Goal: Task Accomplishment & Management: Manage account settings

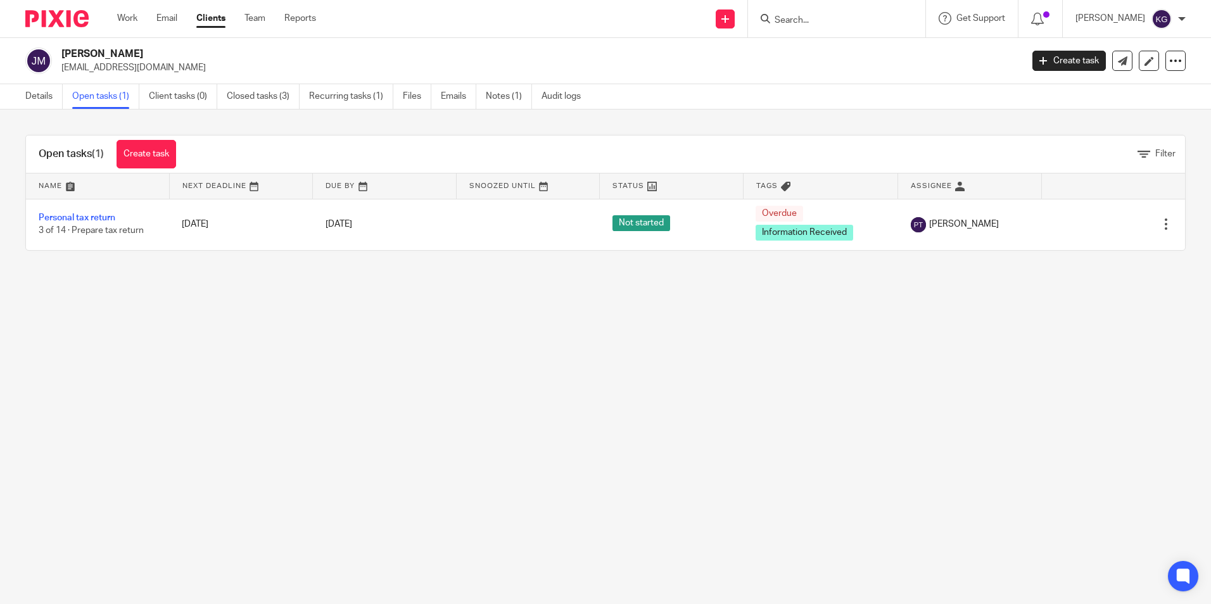
click at [839, 18] on input "Search" at bounding box center [830, 20] width 114 height 11
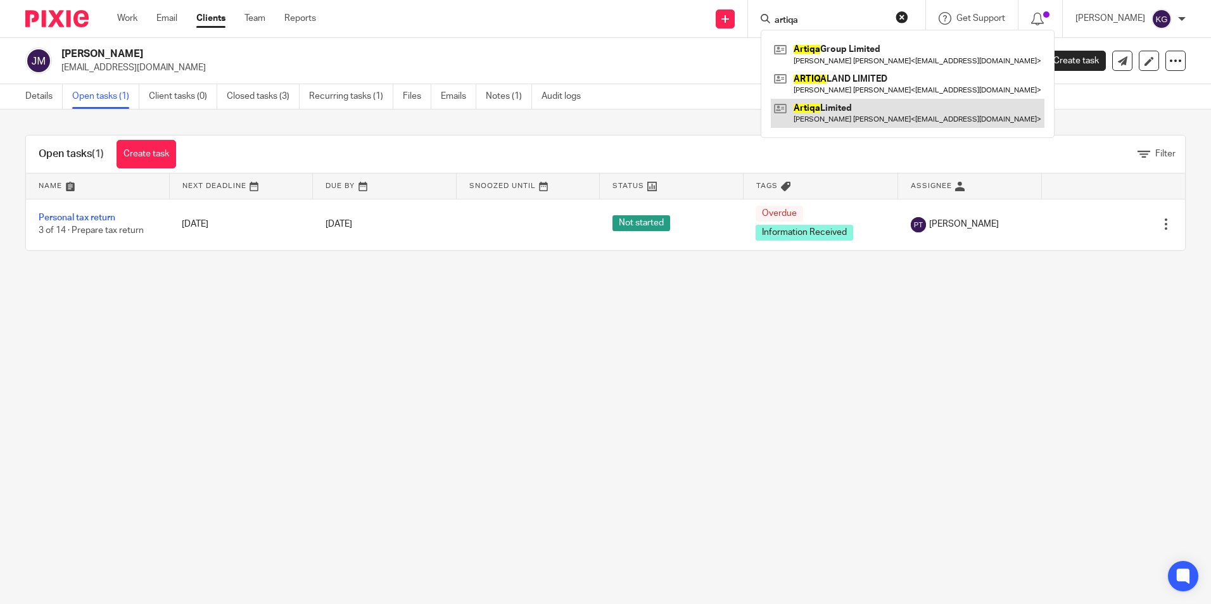
type input "artiqa"
click at [877, 114] on link at bounding box center [908, 113] width 274 height 29
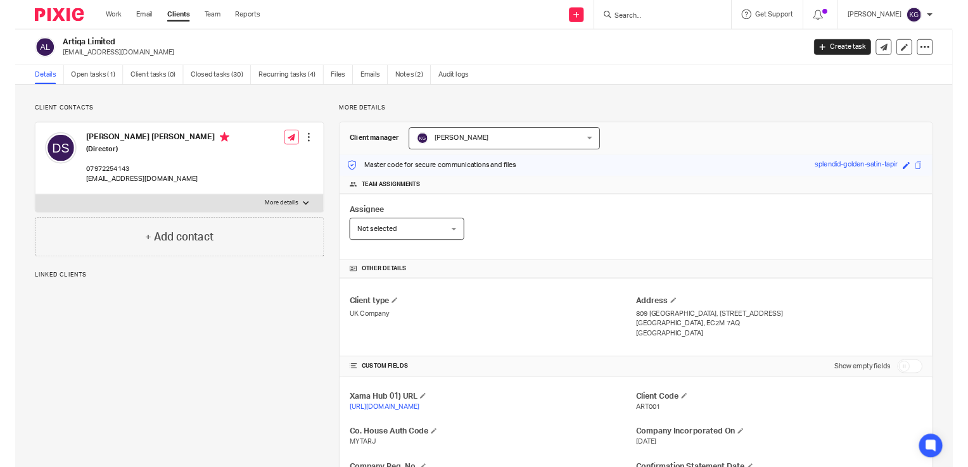
scroll to position [253, 0]
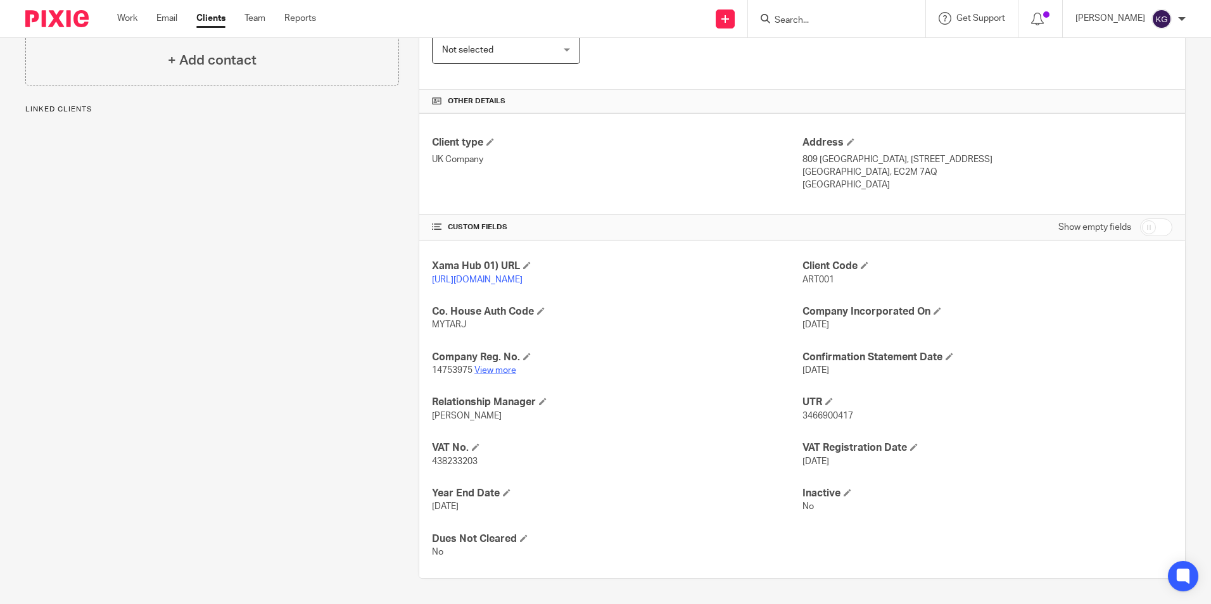
click at [494, 375] on link "View more" at bounding box center [495, 370] width 42 height 9
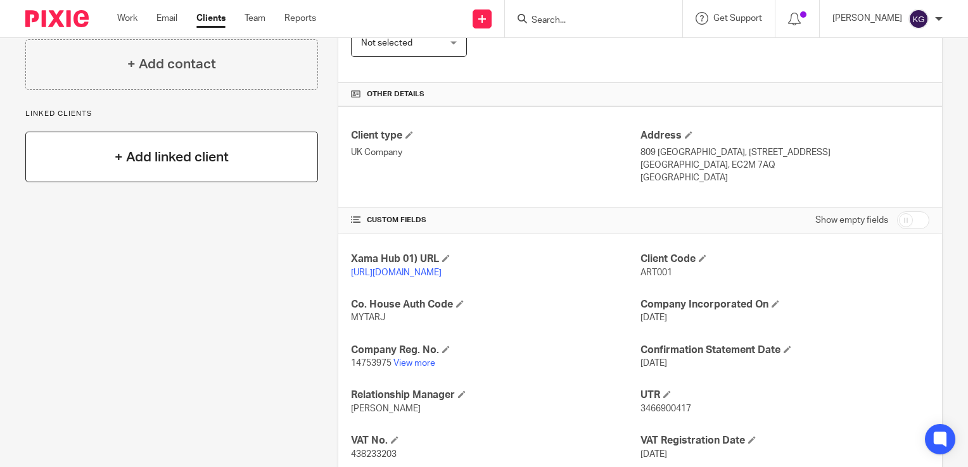
scroll to position [0, 0]
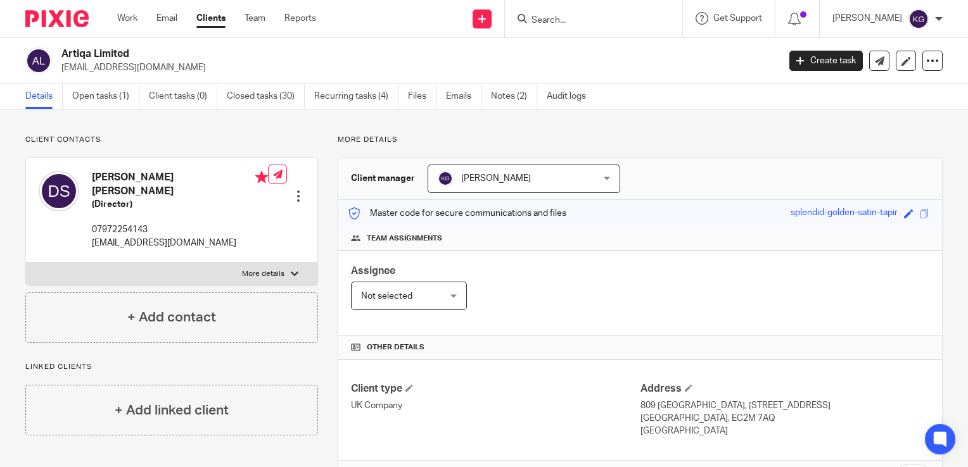
click at [573, 20] on input "Search" at bounding box center [587, 20] width 114 height 11
click at [583, 16] on input "Search" at bounding box center [587, 20] width 114 height 11
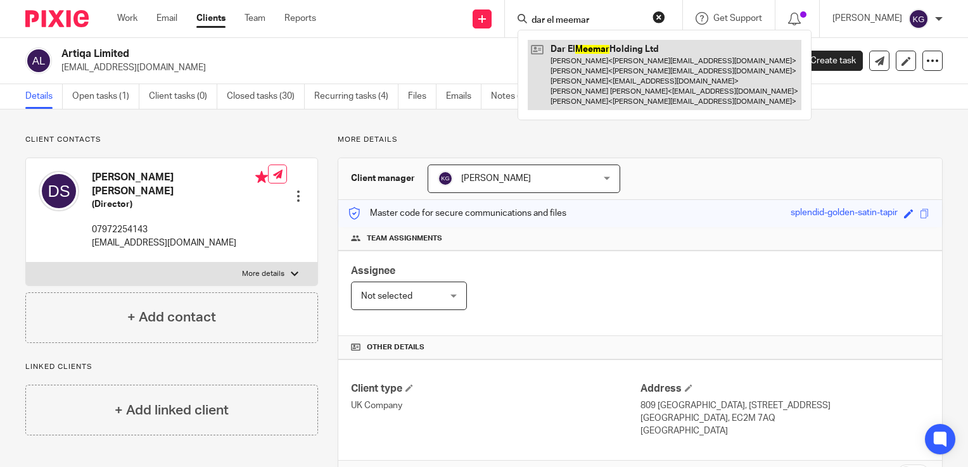
type input "dar el meemar"
click at [605, 65] on link at bounding box center [665, 75] width 274 height 70
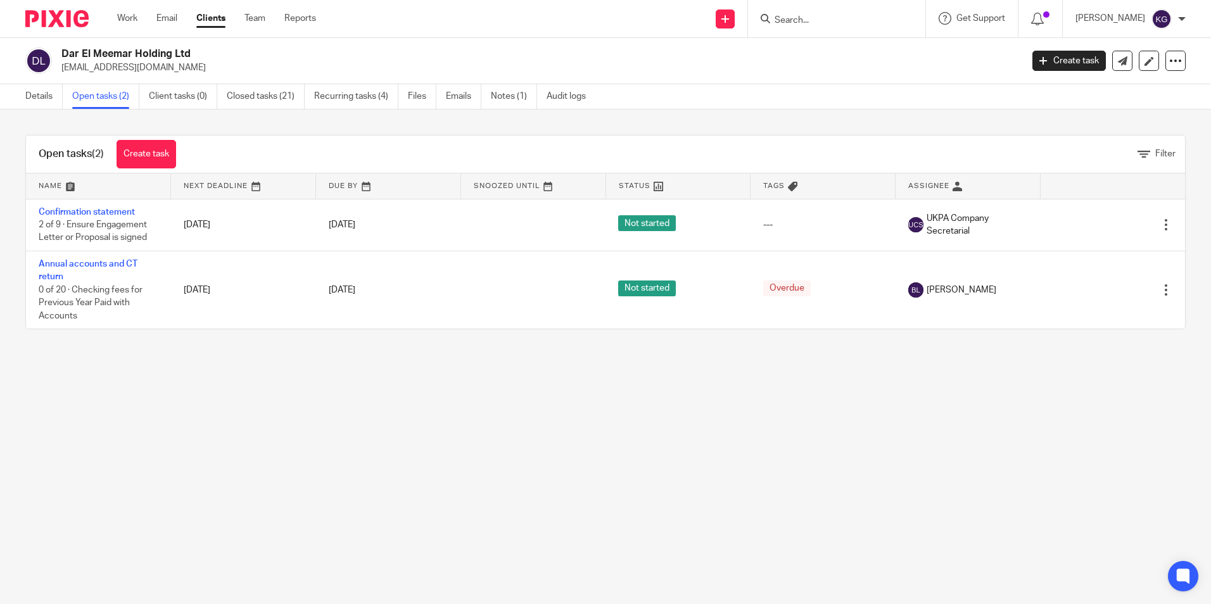
click at [823, 19] on input "Search" at bounding box center [830, 20] width 114 height 11
type input "rph holdco"
click at [843, 46] on link at bounding box center [878, 54] width 214 height 29
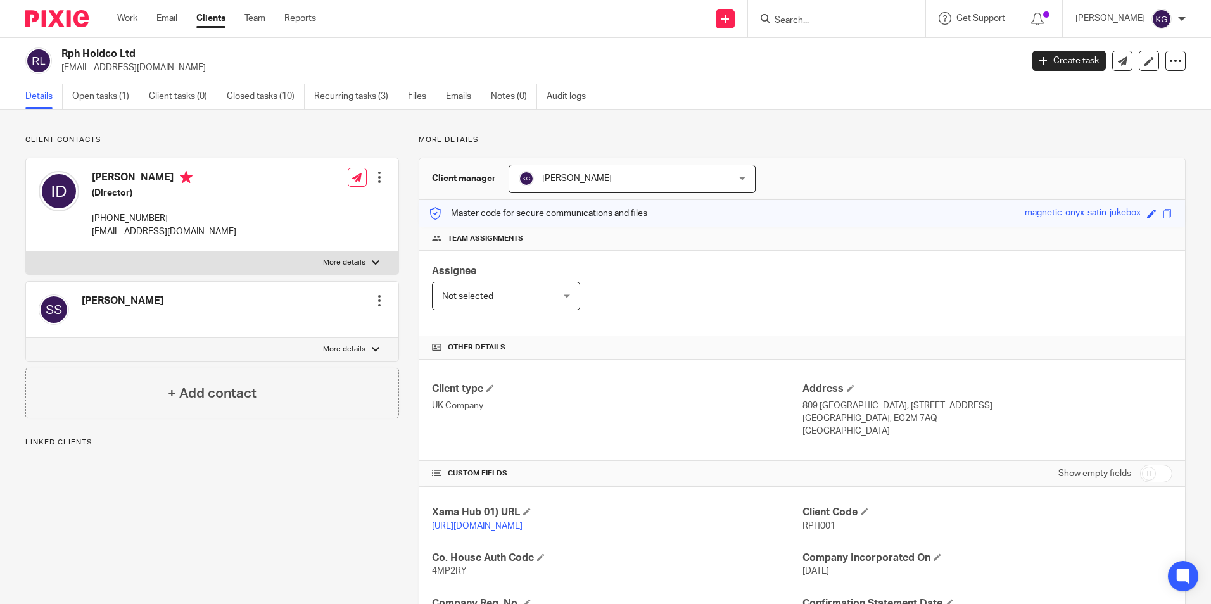
scroll to position [253, 0]
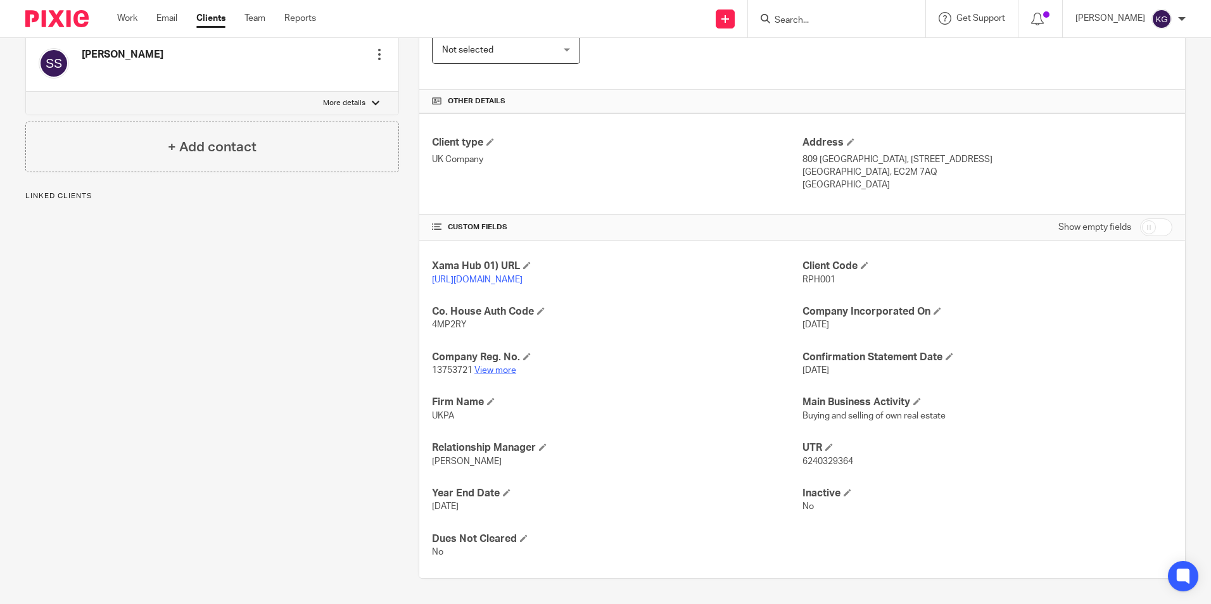
click at [500, 375] on link "View more" at bounding box center [495, 370] width 42 height 9
click at [801, 21] on input "Search" at bounding box center [830, 20] width 114 height 11
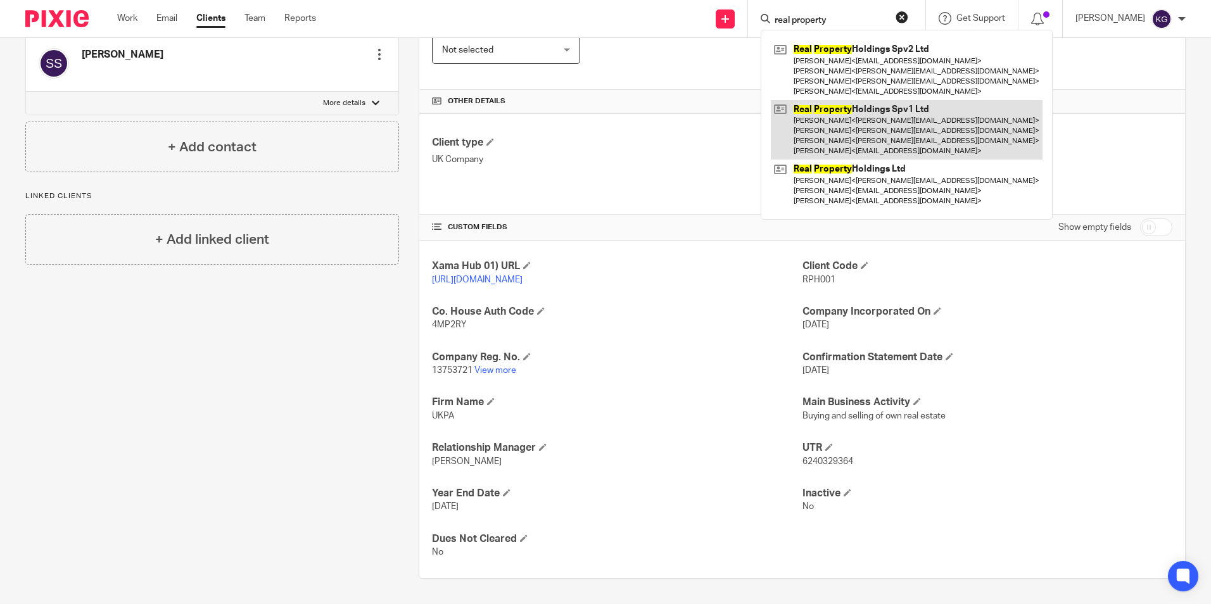
type input "real property"
click at [888, 143] on link at bounding box center [907, 130] width 272 height 60
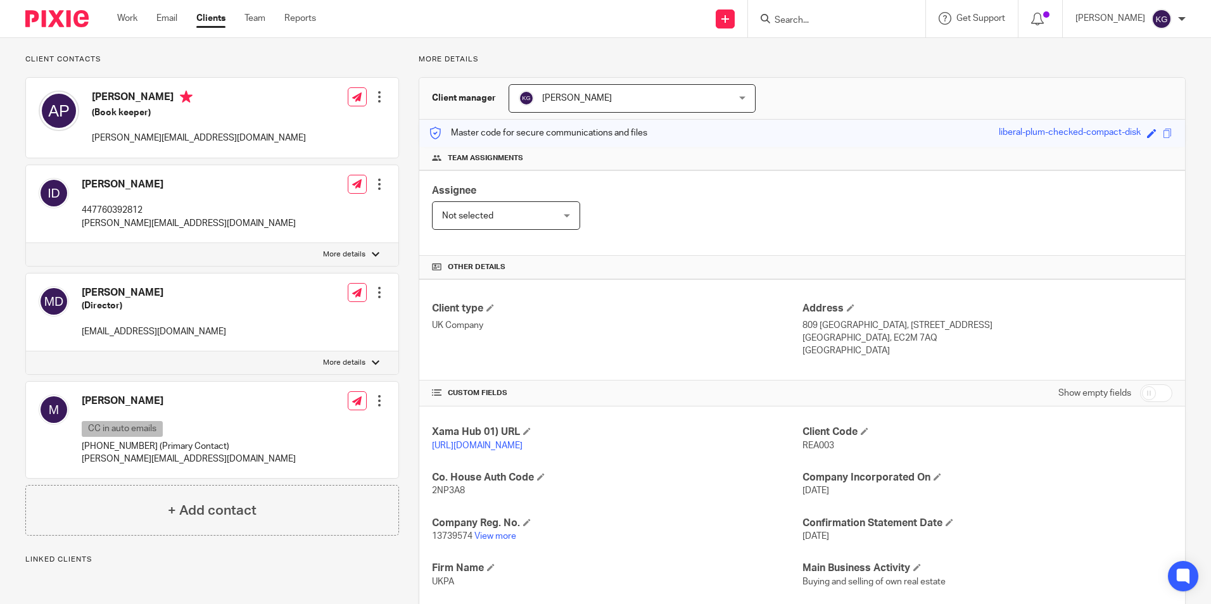
scroll to position [190, 0]
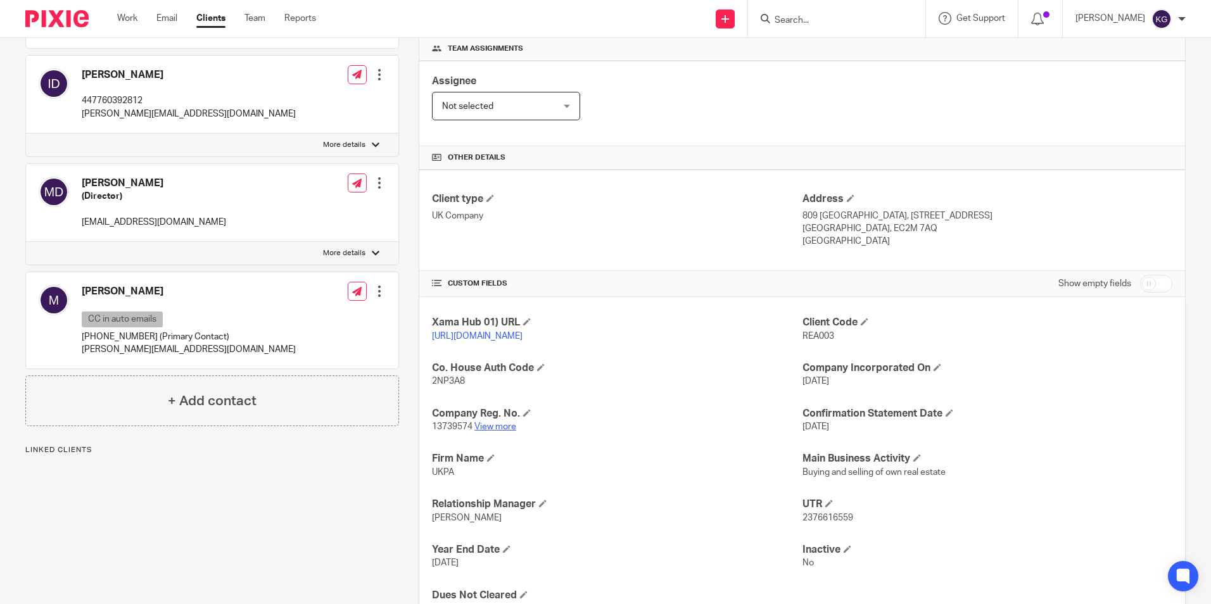
click at [499, 431] on link "View more" at bounding box center [495, 427] width 42 height 9
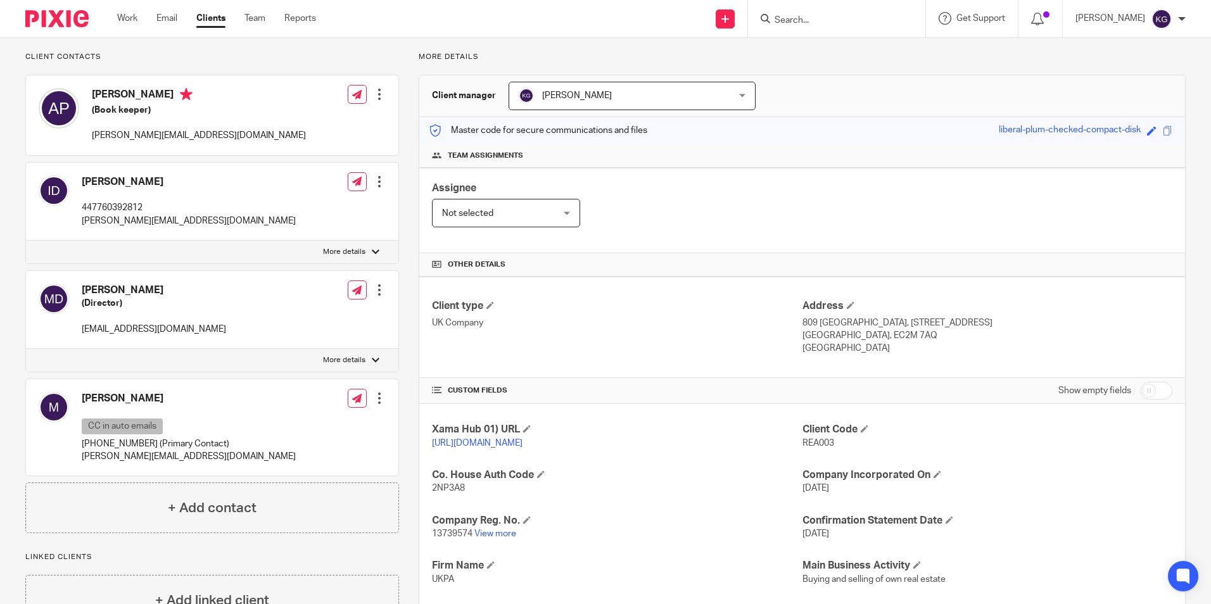
scroll to position [0, 0]
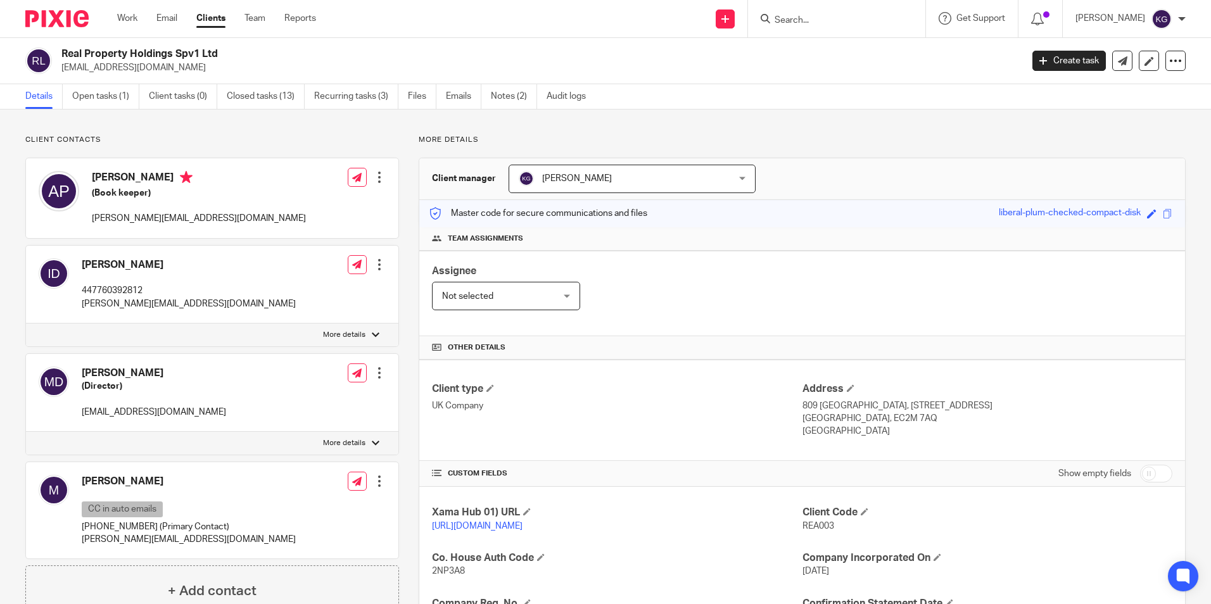
click at [812, 16] on input "Search" at bounding box center [830, 20] width 114 height 11
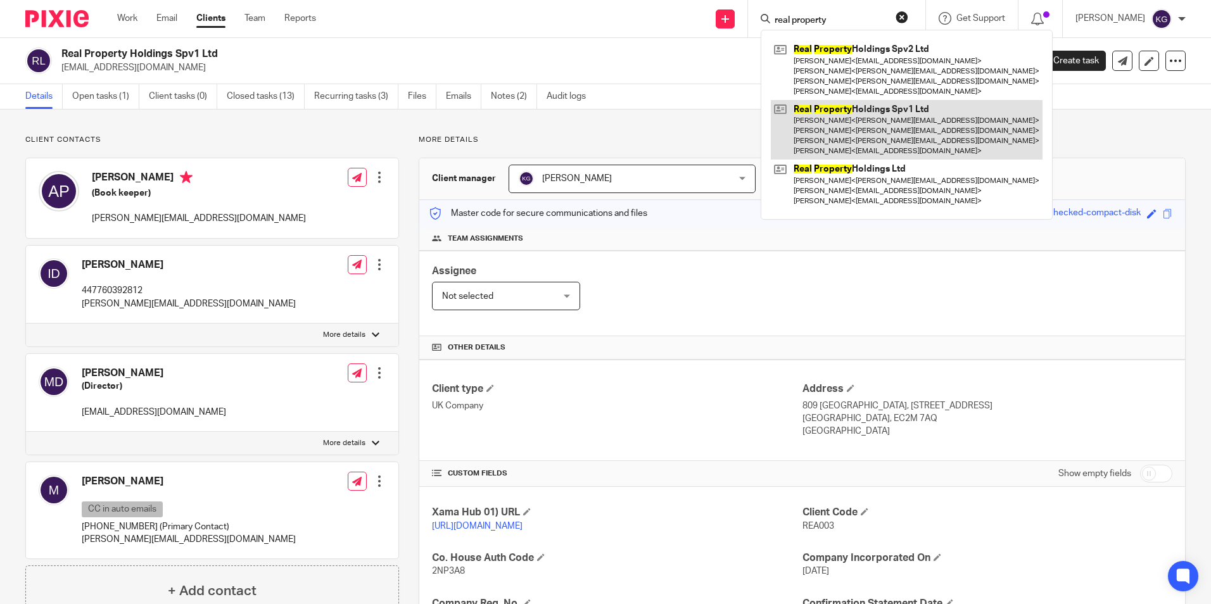
type input "real property"
click at [872, 125] on link at bounding box center [907, 130] width 272 height 60
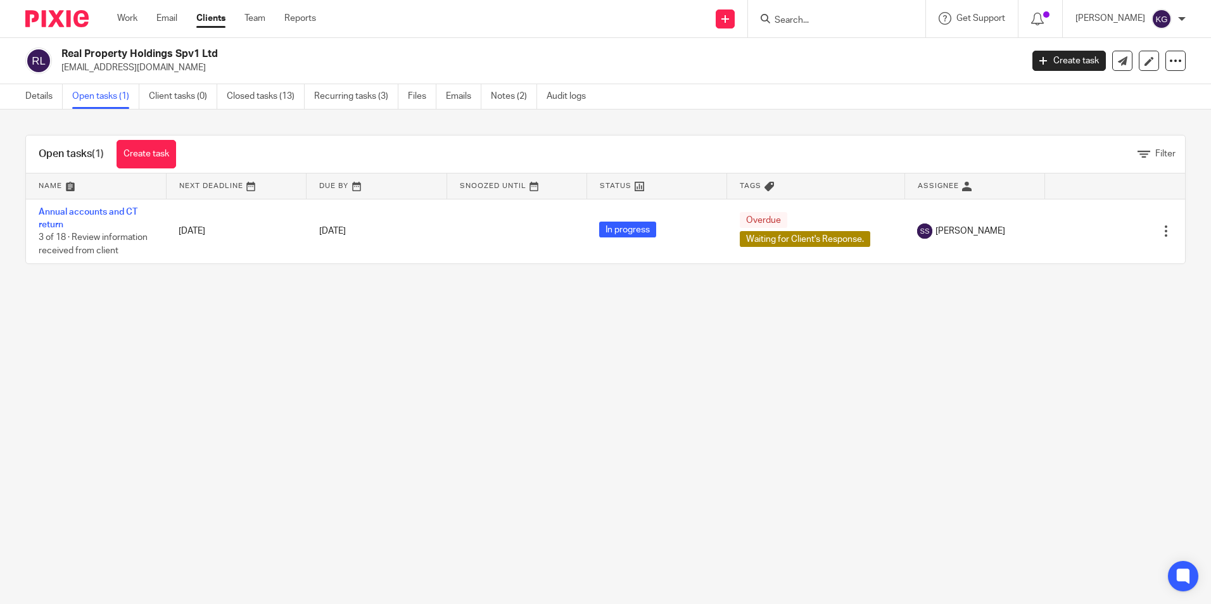
drag, startPoint x: 60, startPoint y: 49, endPoint x: 219, endPoint y: 58, distance: 159.2
click at [219, 58] on div "Real Property Holdings Spv1 Ltd issamdabboussi@gmail.com" at bounding box center [519, 61] width 988 height 27
copy h2 "Real Property Holdings Spv1 Ltd"
click at [58, 15] on img at bounding box center [56, 18] width 63 height 17
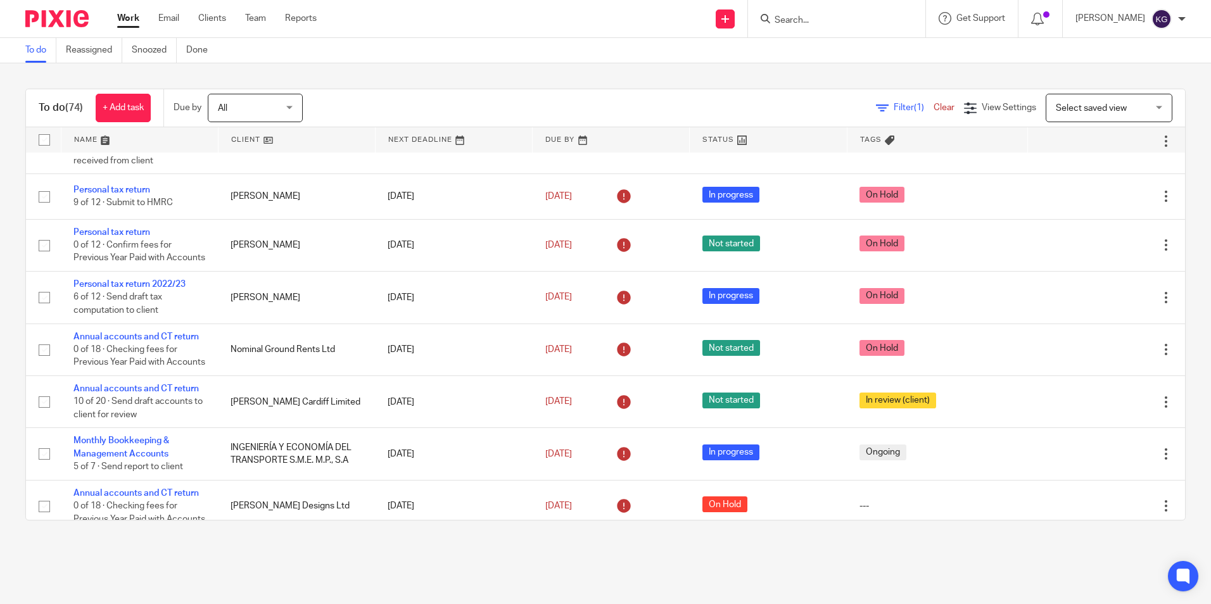
scroll to position [507, 0]
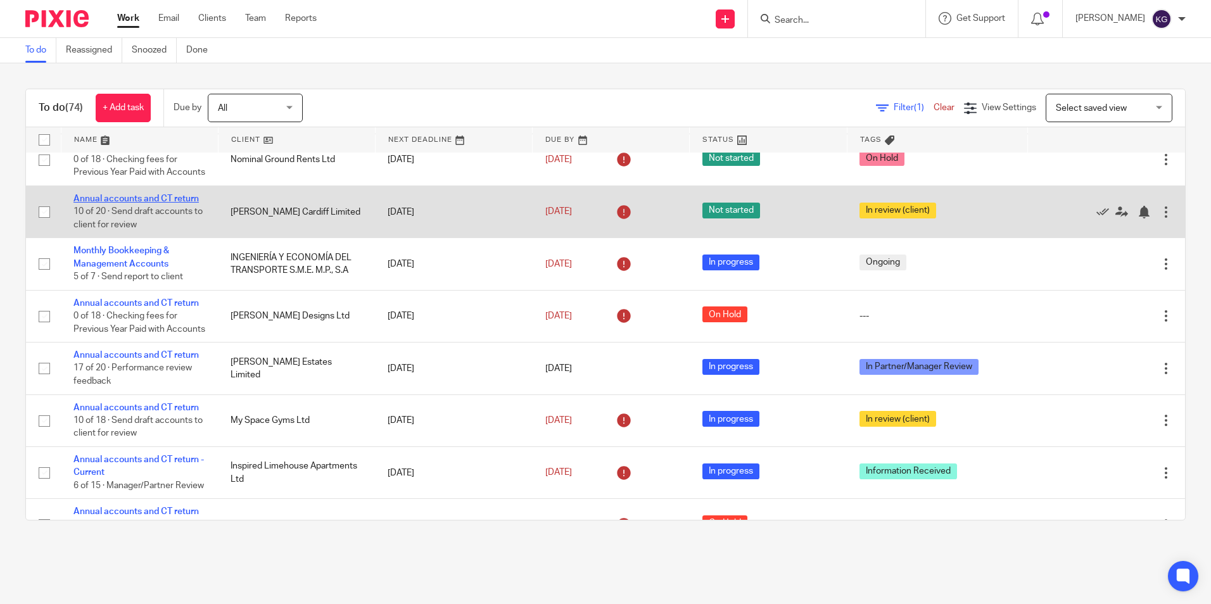
click at [104, 203] on link "Annual accounts and CT return" at bounding box center [135, 198] width 125 height 9
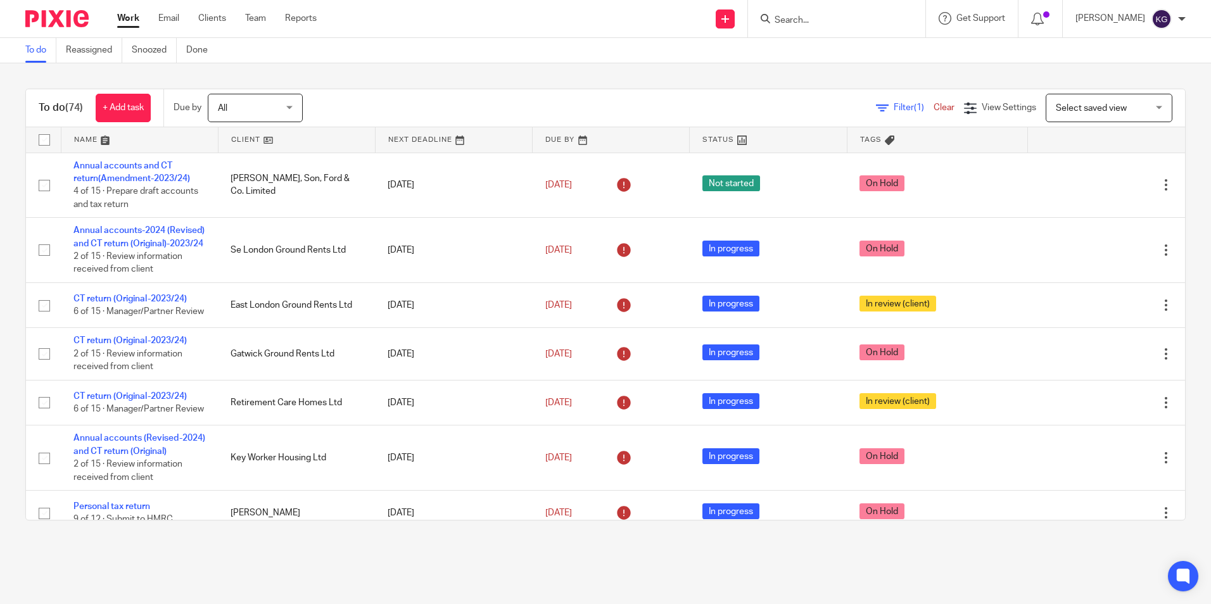
click at [917, 549] on main "To do Reassigned Snoozed Done To do (74) + Add task Due by All All [DATE] [DATE…" at bounding box center [605, 302] width 1211 height 604
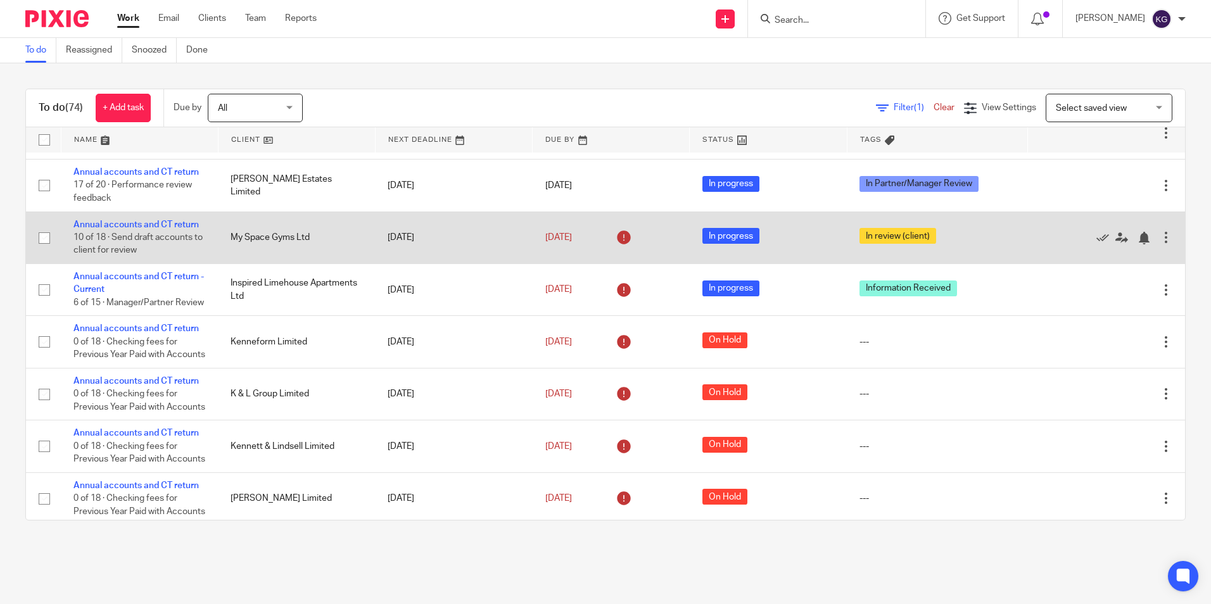
scroll to position [760, 0]
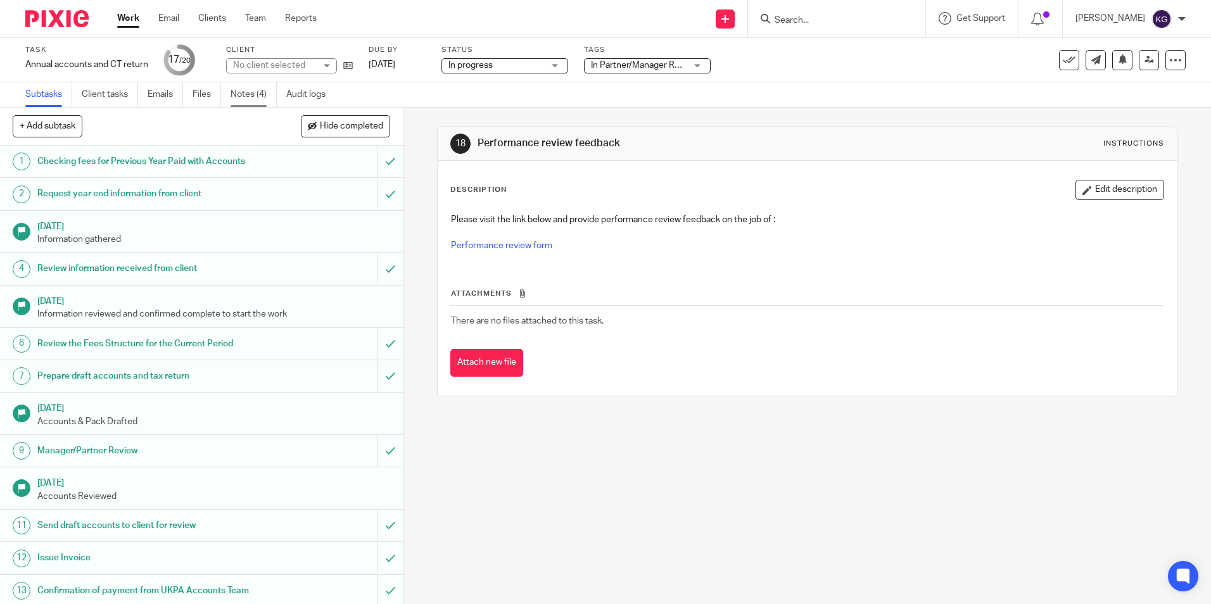
click at [251, 101] on link "Notes (4)" at bounding box center [254, 94] width 46 height 25
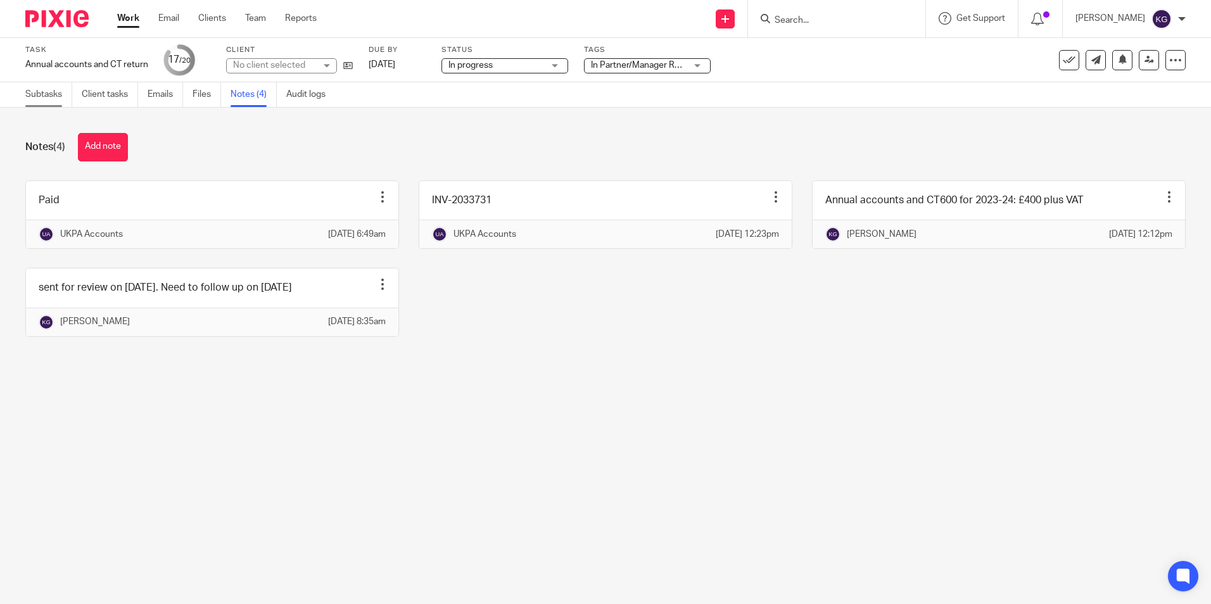
click at [54, 90] on link "Subtasks" at bounding box center [48, 94] width 47 height 25
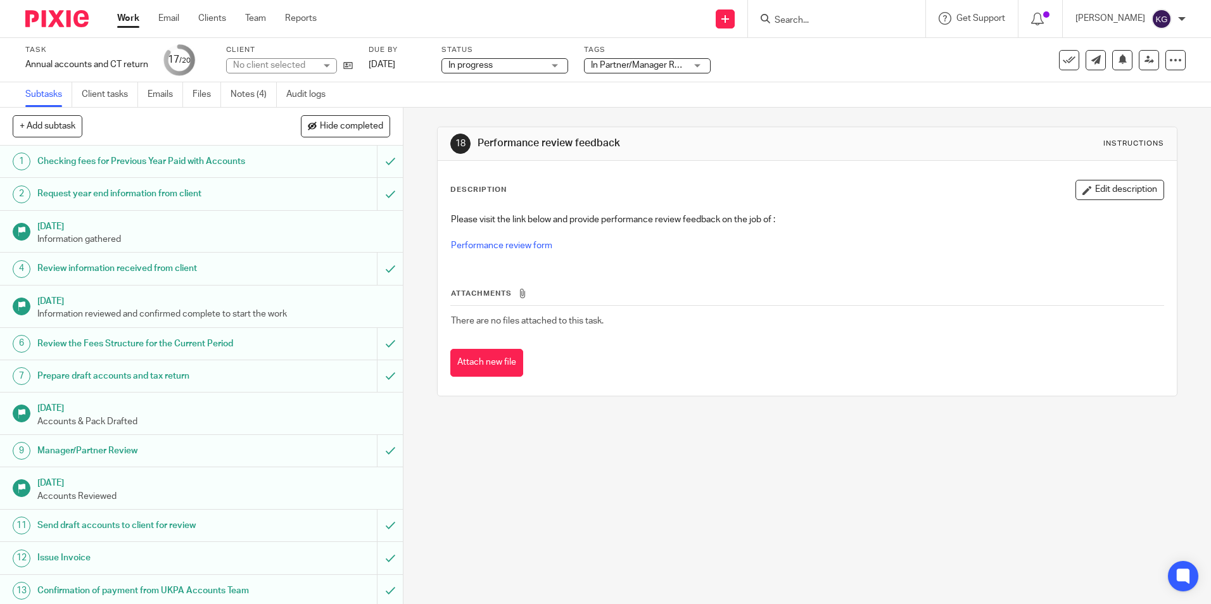
click at [626, 67] on span "In Partner/Manager Review" at bounding box center [644, 65] width 106 height 9
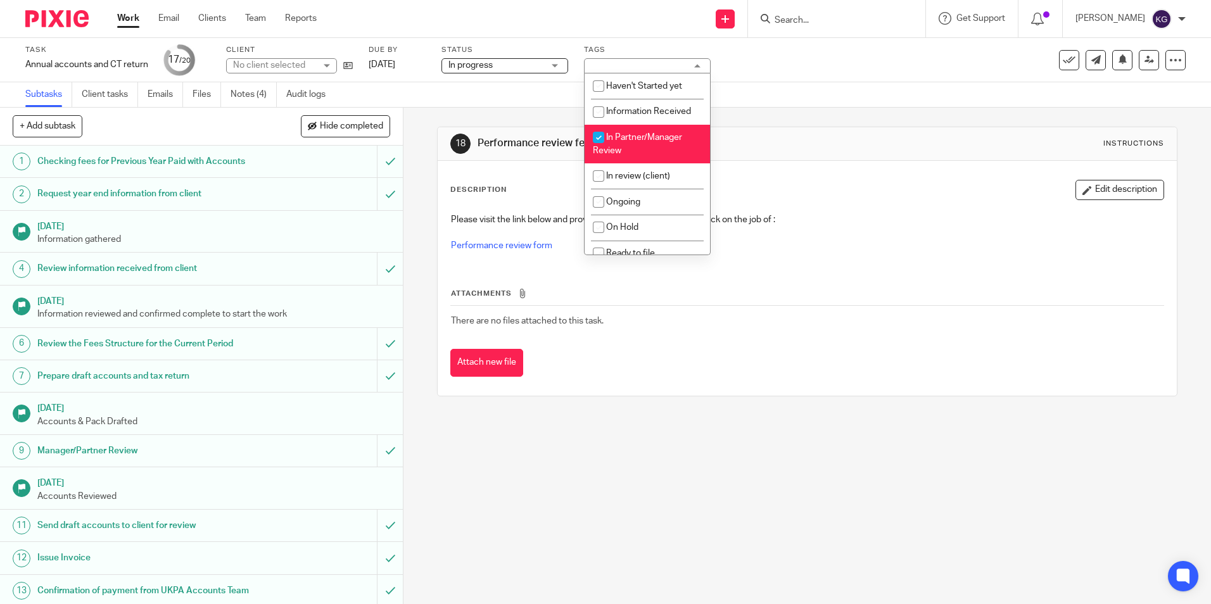
click at [626, 143] on li "In Partner/Manager Review" at bounding box center [647, 144] width 125 height 39
checkbox input "false"
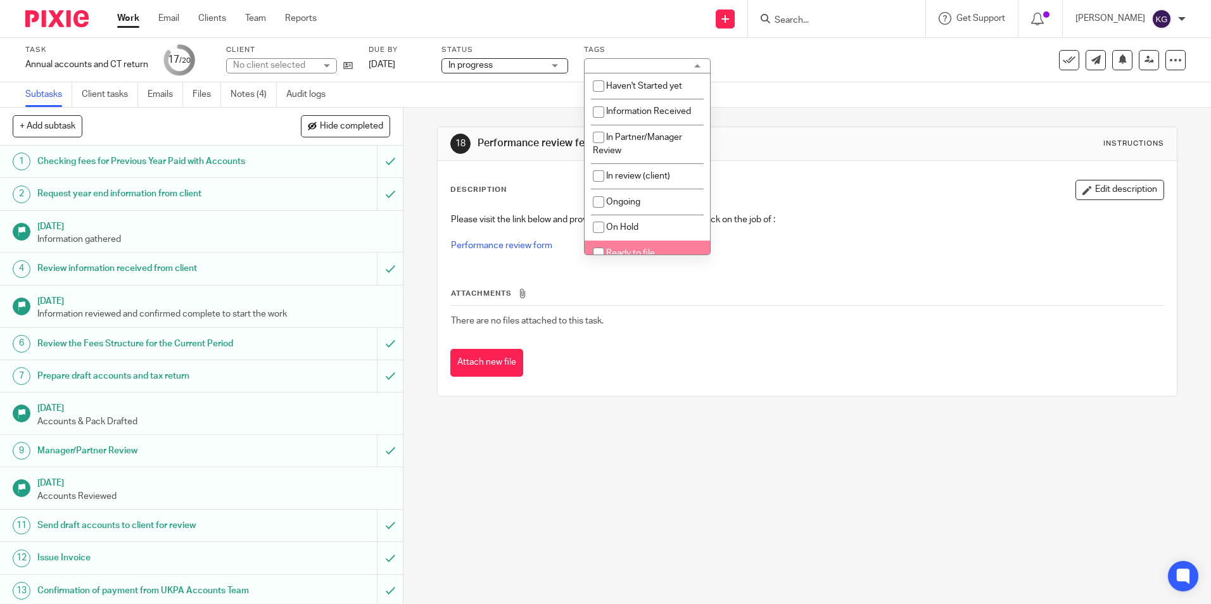
click at [571, 487] on div "18 Performance review feedback Instructions Description Edit description Please…" at bounding box center [808, 356] width 808 height 497
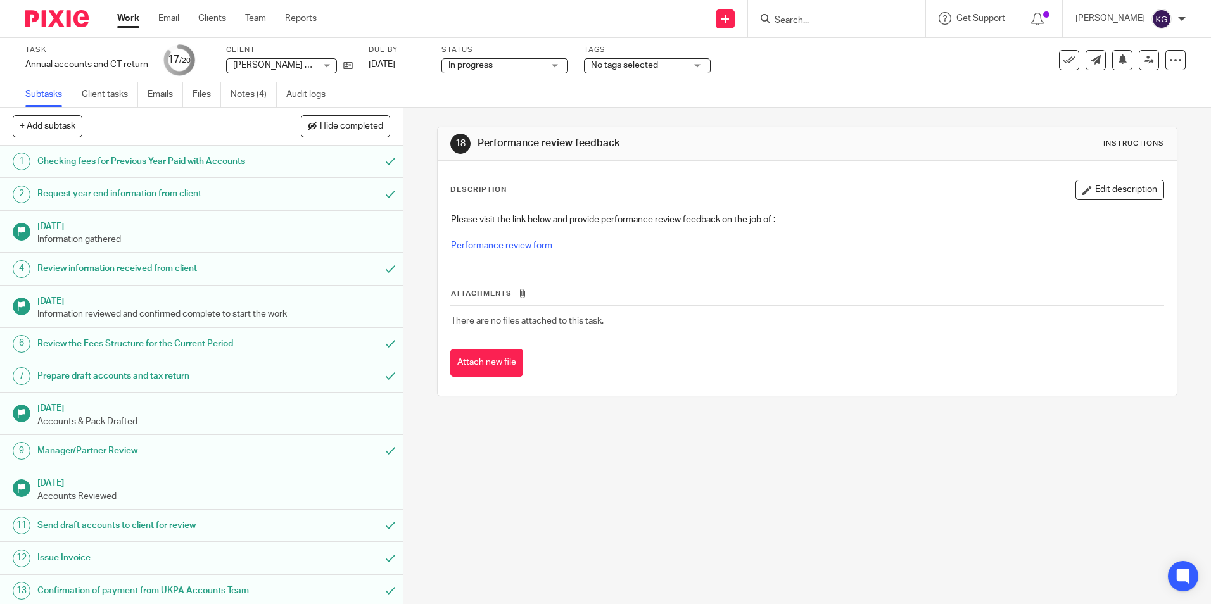
click at [613, 66] on span "No tags selected" at bounding box center [624, 65] width 67 height 9
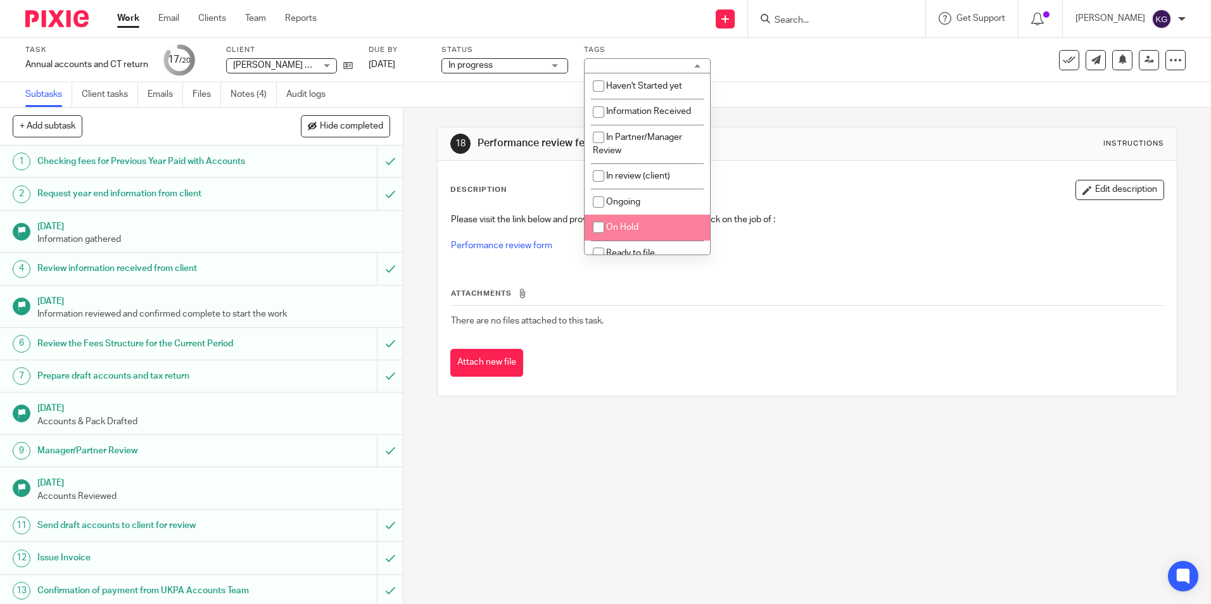
scroll to position [127, 0]
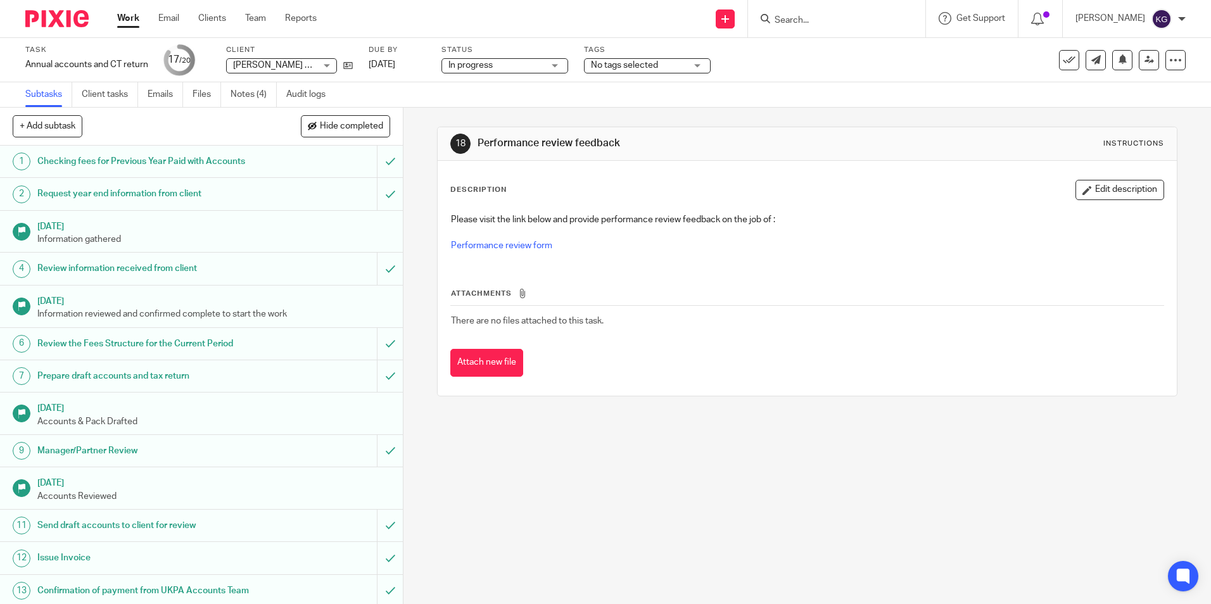
click at [618, 495] on div "18 Performance review feedback Instructions Description Edit description Please…" at bounding box center [808, 356] width 808 height 497
click at [467, 65] on span "In progress" at bounding box center [470, 65] width 44 height 9
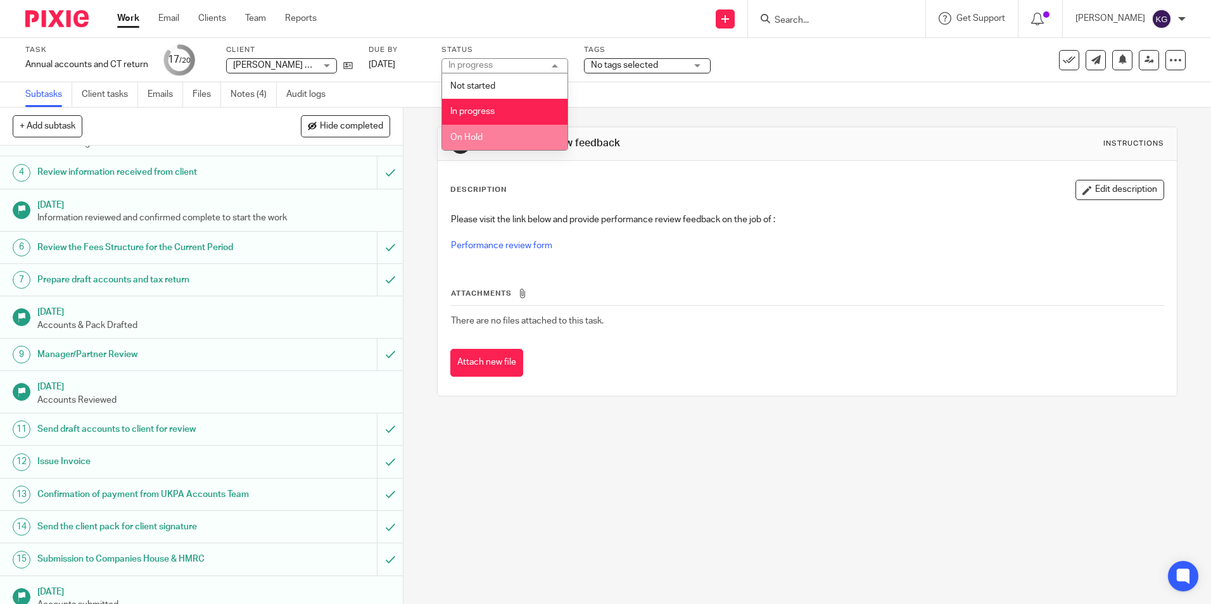
scroll to position [253, 0]
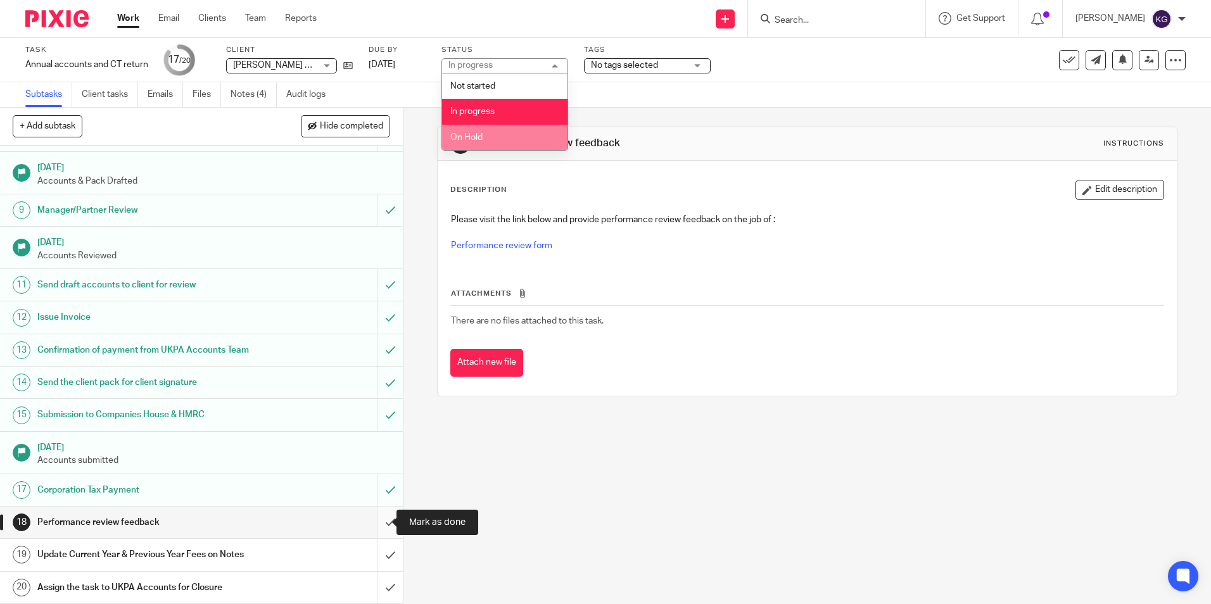
click at [374, 533] on input "submit" at bounding box center [201, 523] width 403 height 32
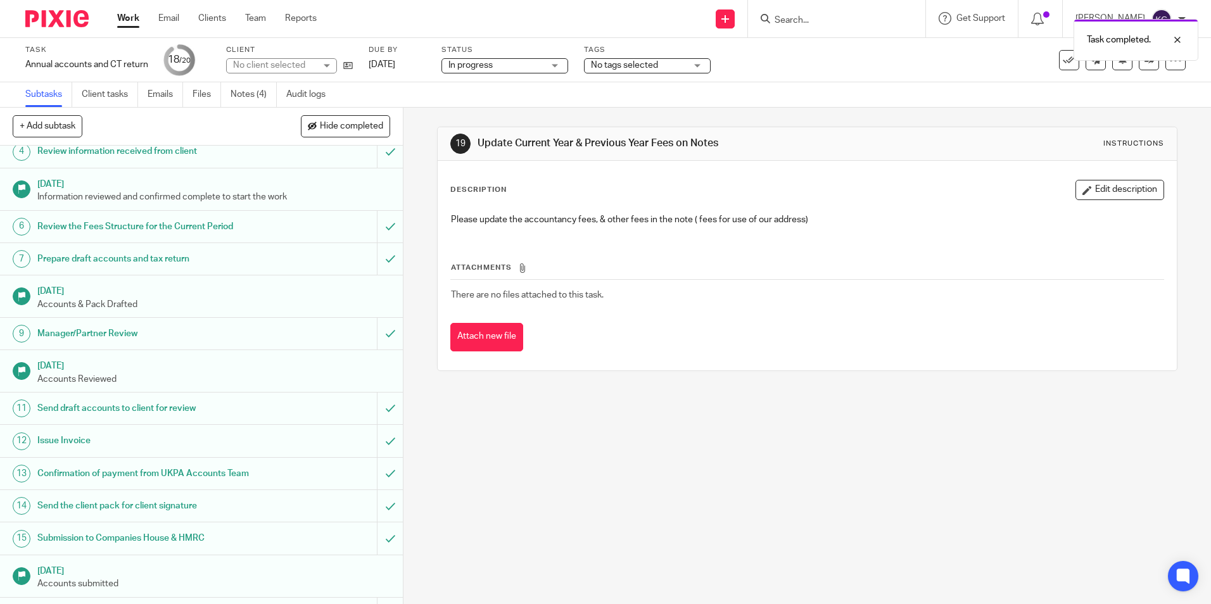
scroll to position [253, 0]
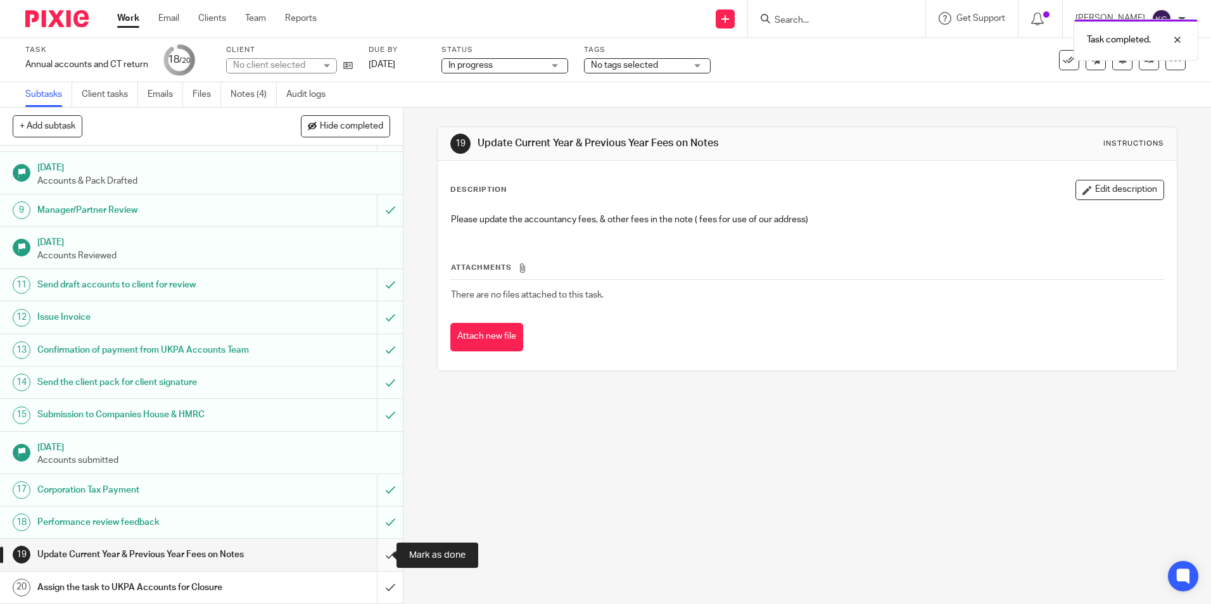
click at [376, 556] on input "submit" at bounding box center [201, 555] width 403 height 32
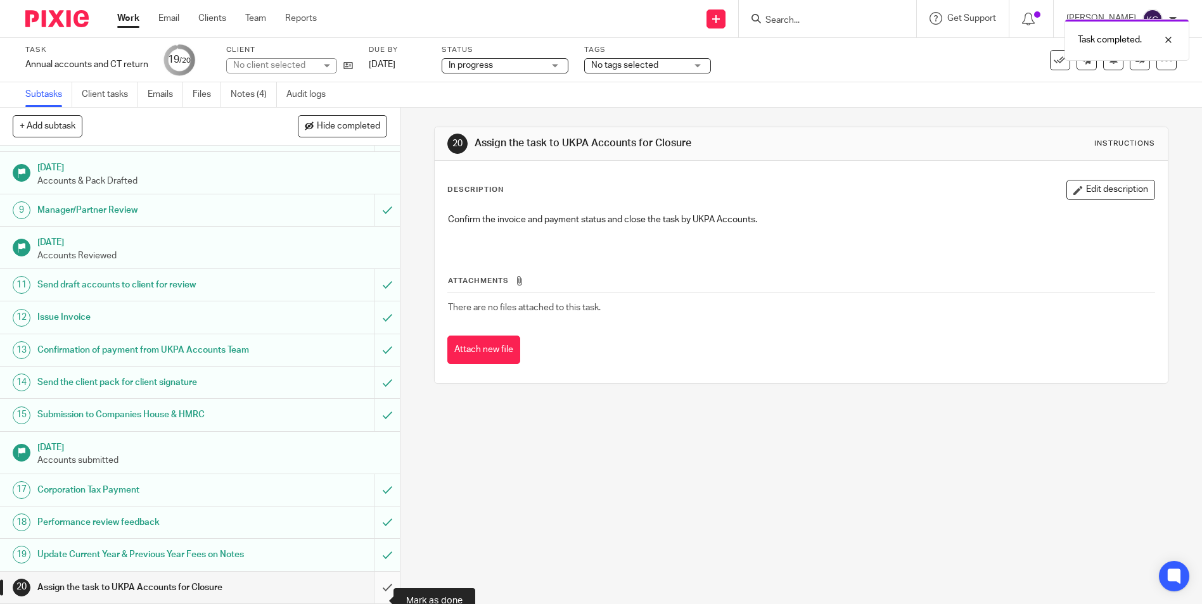
click at [376, 594] on input "submit" at bounding box center [200, 588] width 400 height 32
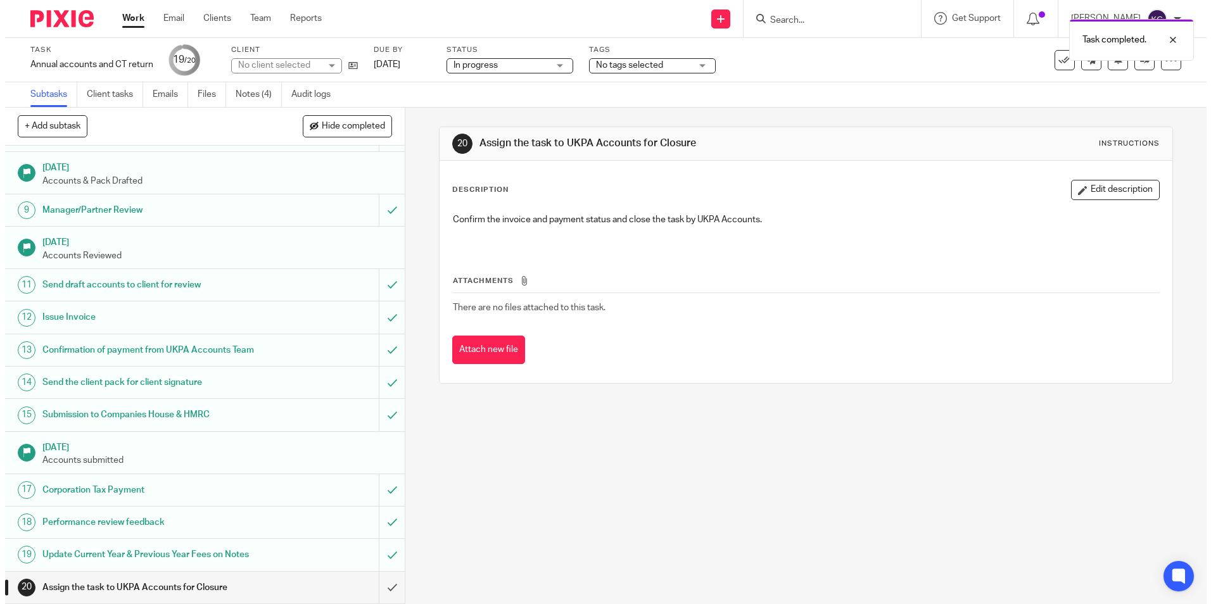
scroll to position [253, 0]
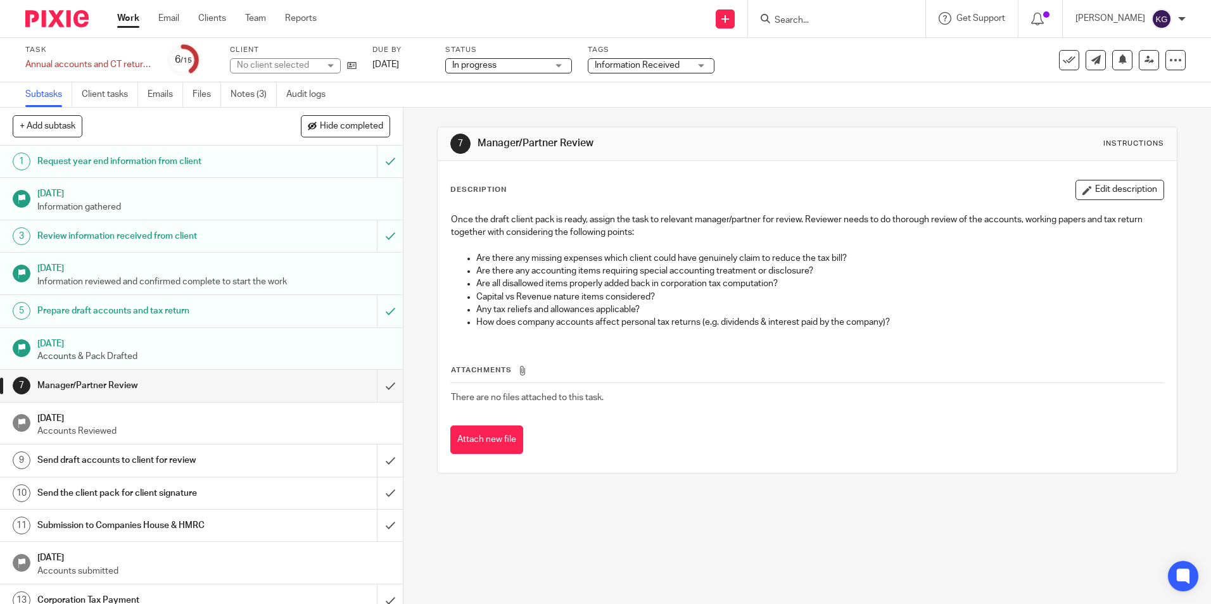
click at [672, 70] on span "Information Received" at bounding box center [642, 65] width 95 height 13
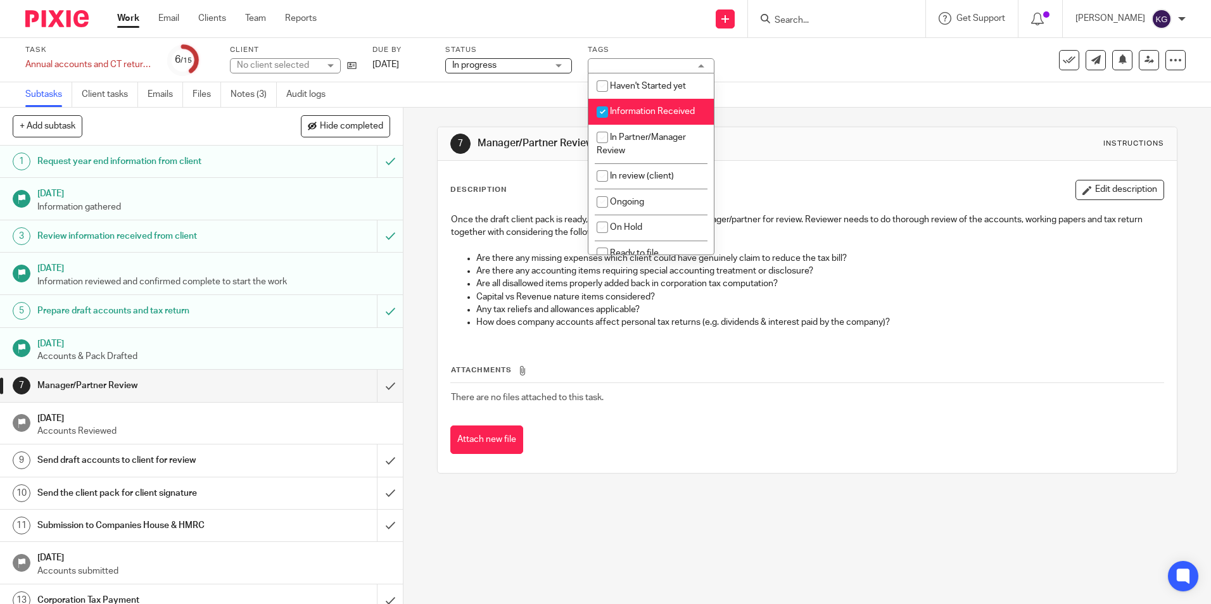
click at [665, 117] on li "Information Received" at bounding box center [650, 112] width 125 height 26
checkbox input "false"
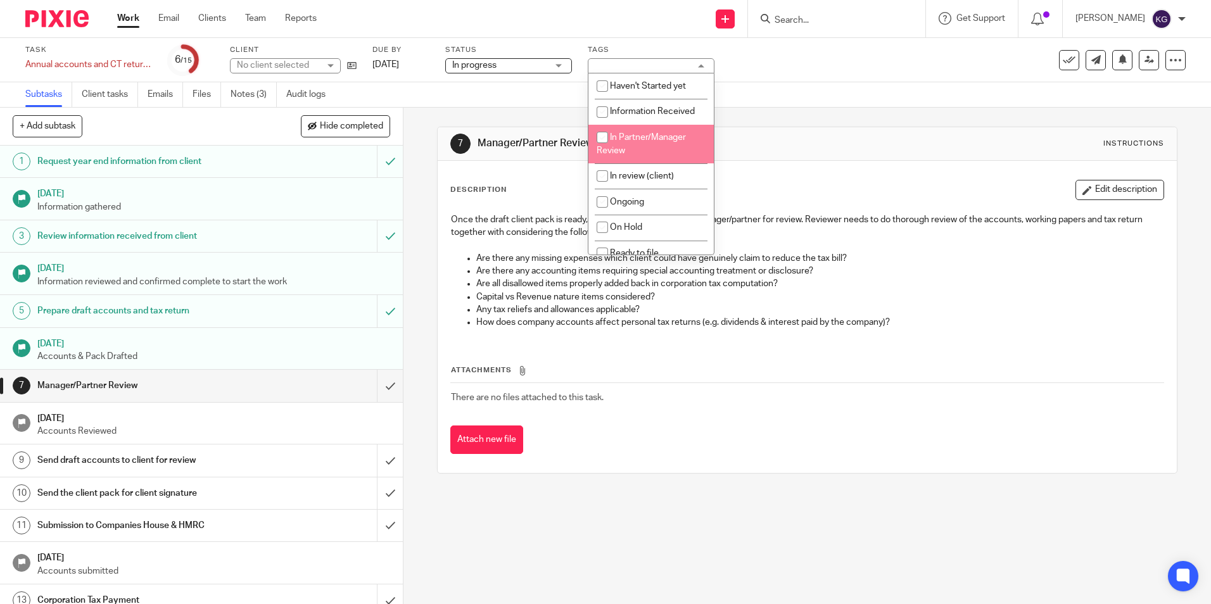
click at [653, 136] on span "In Partner/Manager Review" at bounding box center [641, 144] width 89 height 22
checkbox input "true"
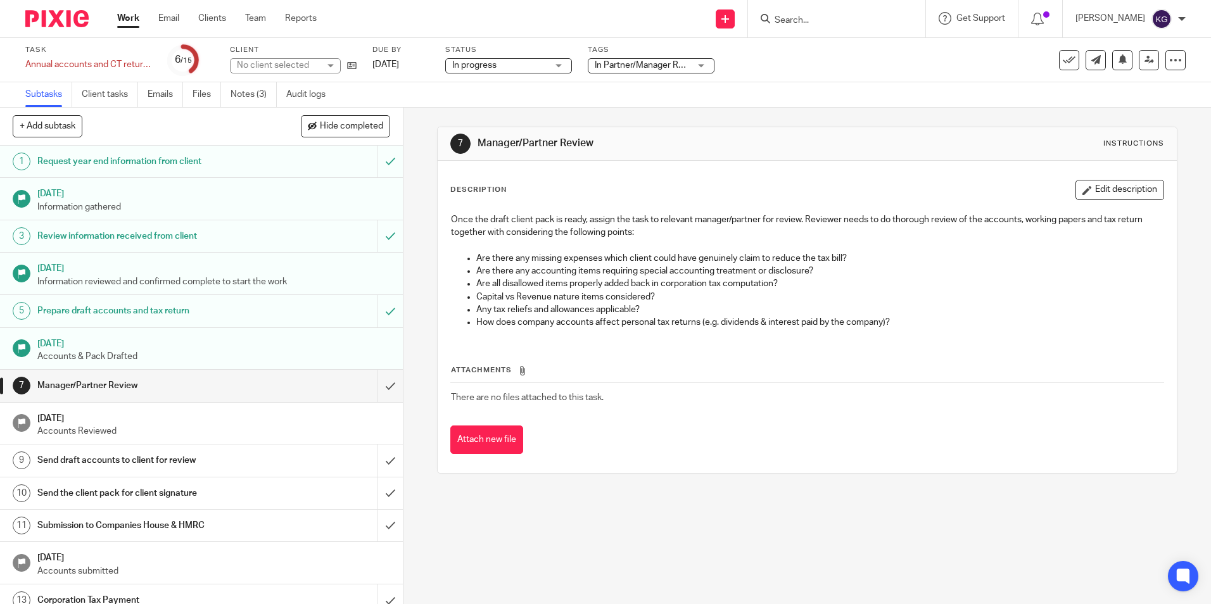
click at [763, 92] on div "Subtasks Client tasks Emails Files Notes (3) Audit logs" at bounding box center [605, 94] width 1211 height 25
